Goal: Task Accomplishment & Management: Manage account settings

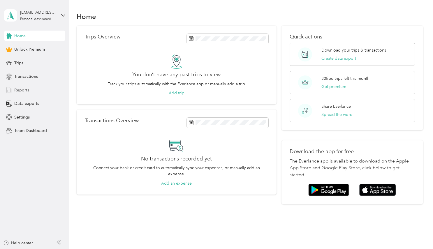
click at [22, 89] on span "Reports" at bounding box center [21, 90] width 15 height 6
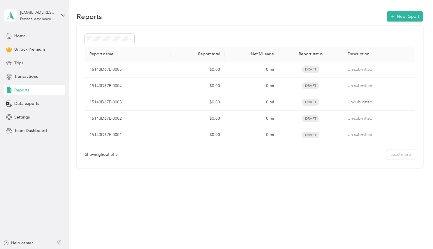
click at [25, 63] on div "Trips" at bounding box center [34, 63] width 61 height 10
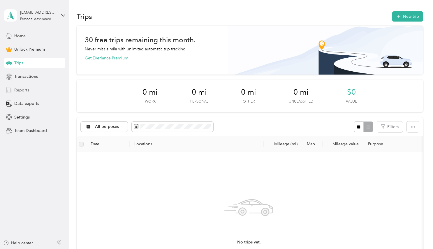
click at [24, 94] on div "Reports" at bounding box center [34, 90] width 61 height 10
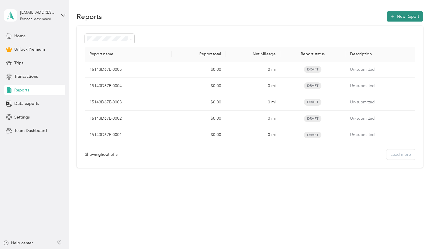
click at [405, 18] on button "New Report" at bounding box center [404, 16] width 36 height 10
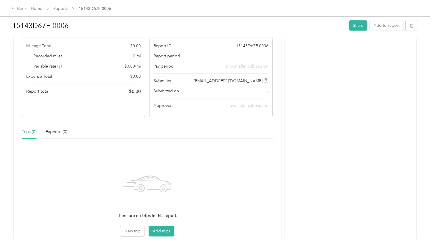
scroll to position [94, 0]
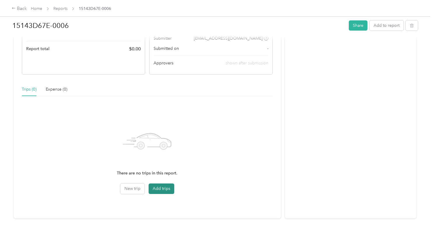
click at [168, 184] on button "Add trips" at bounding box center [162, 188] width 26 height 10
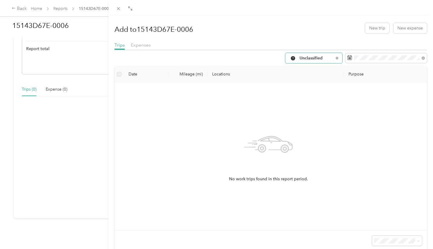
click at [321, 59] on span "Unclassified" at bounding box center [316, 58] width 34 height 4
click at [314, 88] on span "Work" at bounding box center [314, 87] width 39 height 6
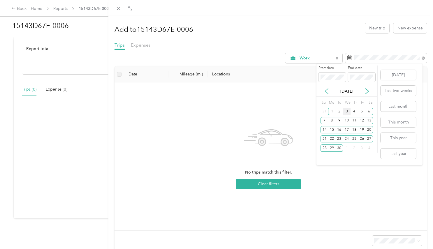
click at [326, 93] on icon at bounding box center [327, 91] width 6 height 6
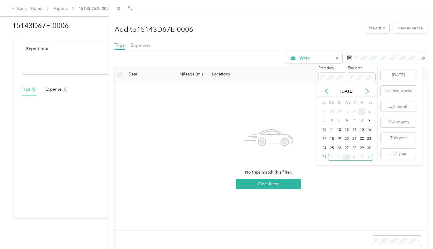
click at [361, 110] on div "1" at bounding box center [362, 111] width 8 height 7
click at [325, 156] on div "31" at bounding box center [324, 157] width 8 height 7
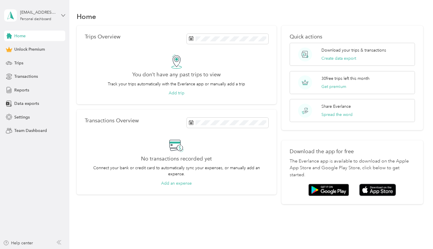
click at [63, 16] on icon at bounding box center [63, 15] width 4 height 4
click at [24, 46] on div "Log out" at bounding box center [20, 45] width 22 height 6
